Goal: Task Accomplishment & Management: Manage account settings

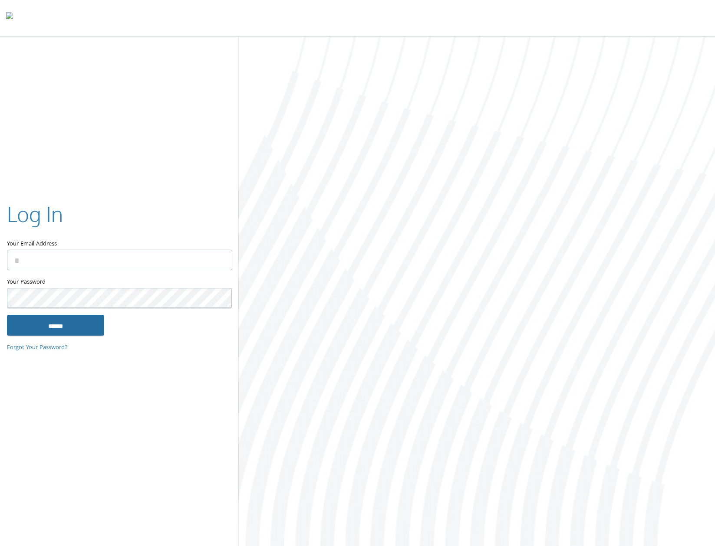
type input "**********"
click at [70, 328] on input "******" at bounding box center [55, 325] width 97 height 21
